Goal: Obtain resource: Download file/media

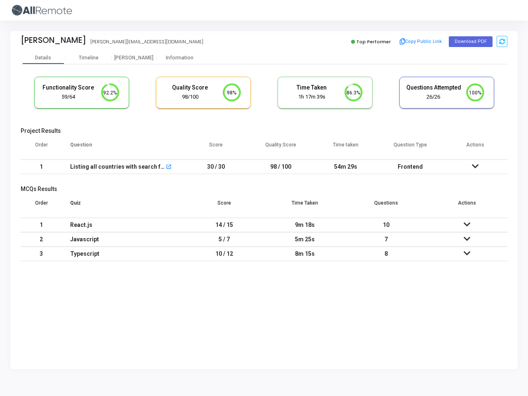
scroll to position [17, 21]
click at [420, 42] on button "Copy Public Link" at bounding box center [420, 41] width 47 height 12
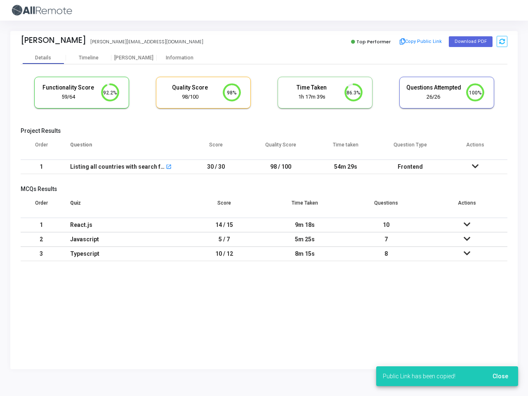
click at [470, 42] on button "Download PDF" at bounding box center [471, 41] width 44 height 11
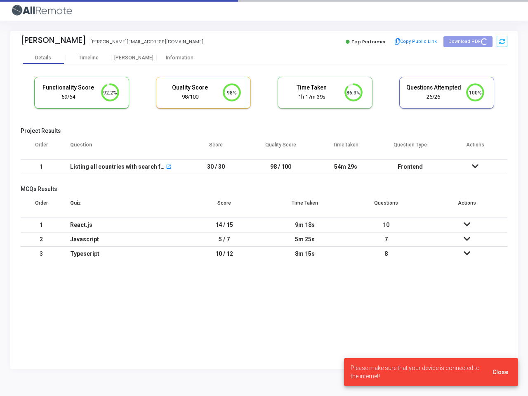
click at [502, 41] on icon at bounding box center [502, 42] width 6 height 6
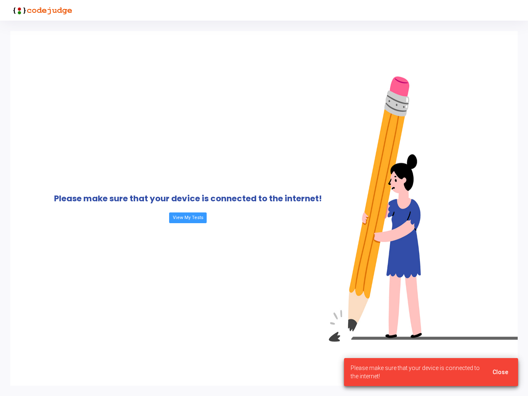
click at [89, 58] on div "Please make sure that your device is connected to the internet! View My Tests" at bounding box center [187, 208] width 355 height 355
click at [134, 58] on div "Please make sure that your device is connected to the internet! View My Tests" at bounding box center [187, 208] width 355 height 355
click at [180, 58] on div "Please make sure that your device is connected to the internet! View My Tests" at bounding box center [187, 208] width 355 height 355
click at [110, 93] on div "Please make sure that your device is connected to the internet! View My Tests" at bounding box center [187, 208] width 355 height 355
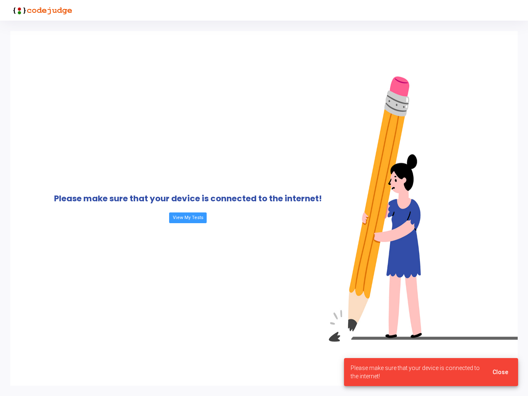
click at [232, 93] on div "Please make sure that your device is connected to the internet! View My Tests" at bounding box center [187, 208] width 355 height 355
